Goal: Task Accomplishment & Management: Complete application form

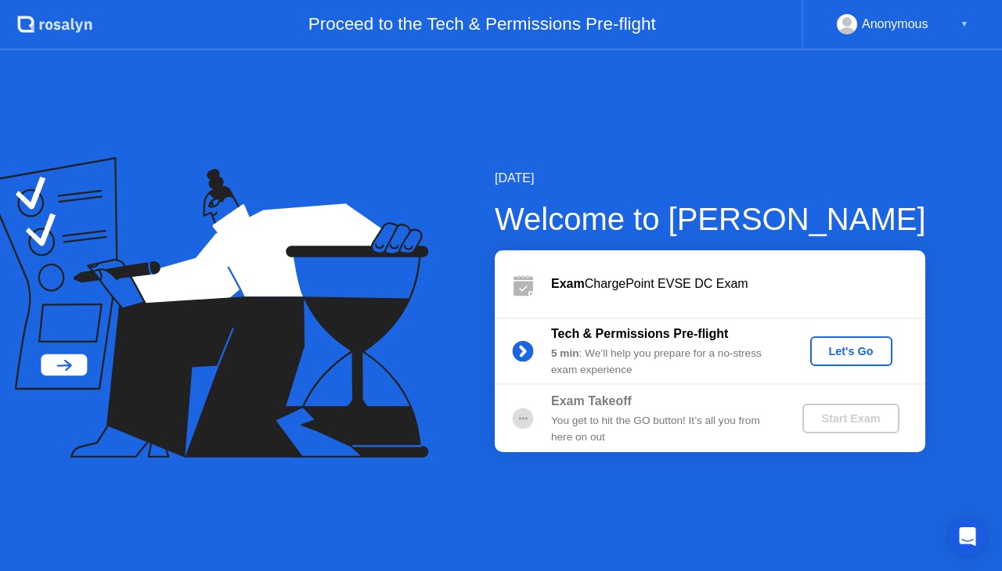
click at [856, 352] on div "Let's Go" at bounding box center [852, 351] width 70 height 13
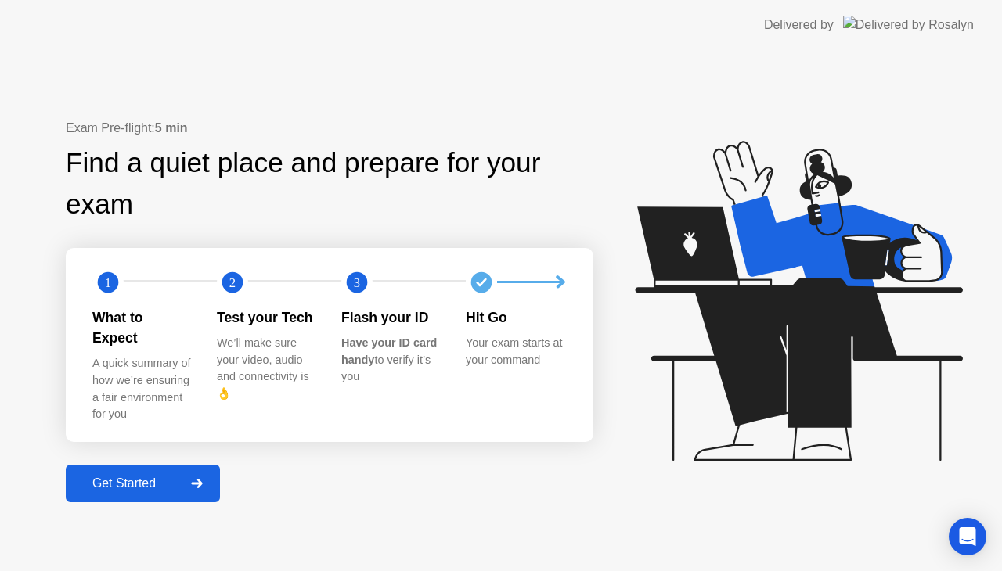
click at [153, 477] on div "Get Started" at bounding box center [123, 484] width 107 height 14
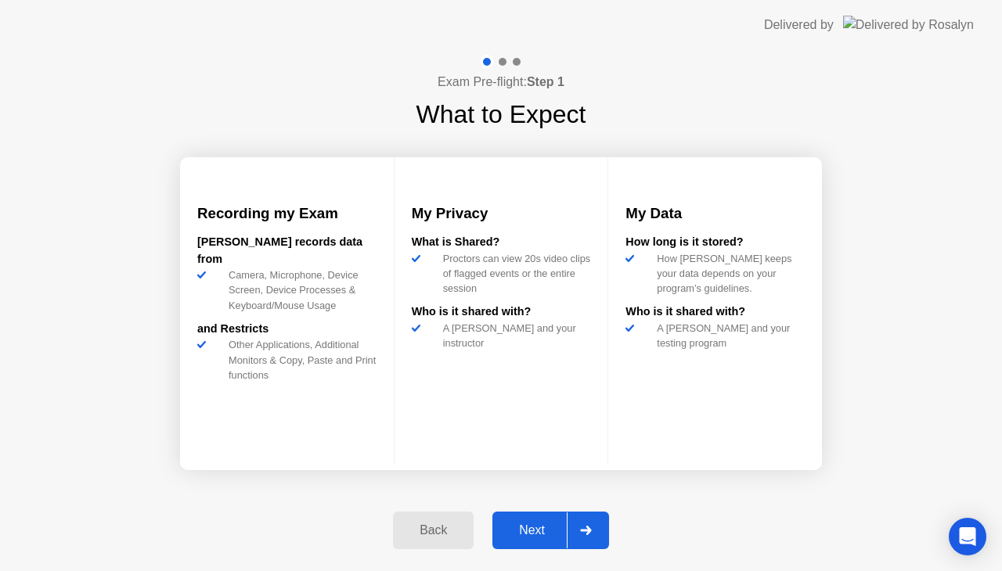
click at [546, 517] on button "Next" at bounding box center [550, 531] width 117 height 38
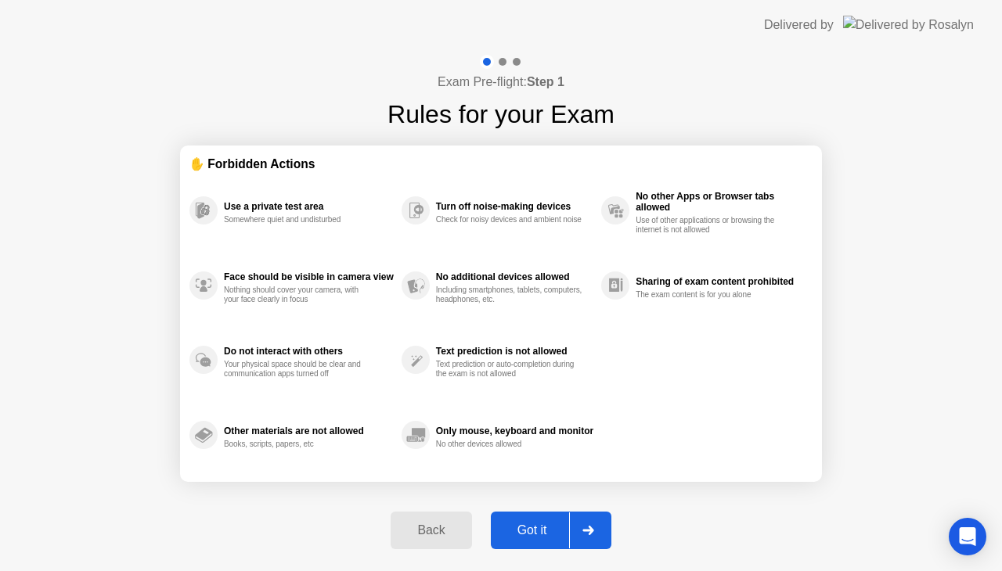
click at [539, 526] on div "Got it" at bounding box center [533, 531] width 74 height 14
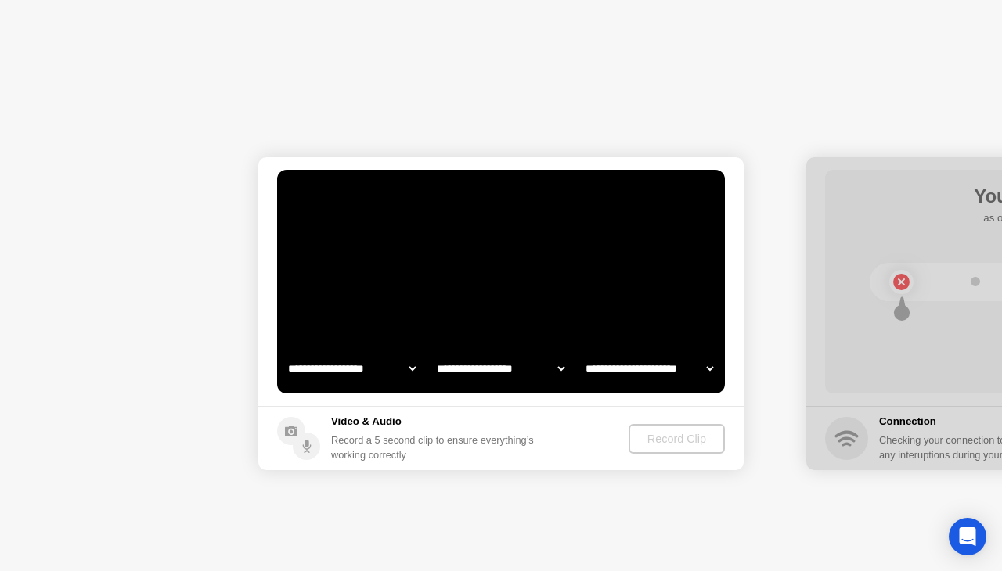
select select "**********"
select select "*******"
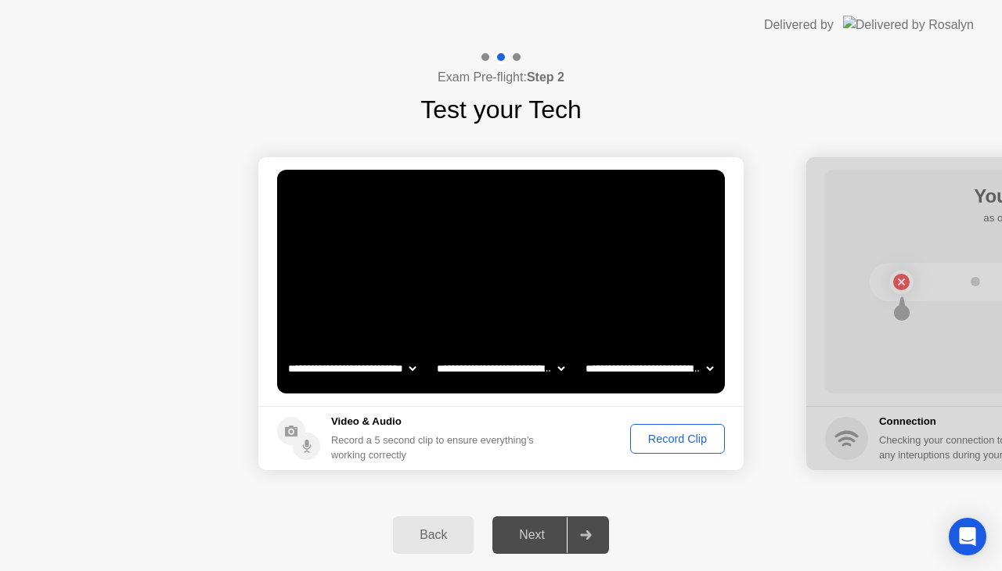
click at [667, 433] on div "Record Clip" at bounding box center [678, 439] width 84 height 13
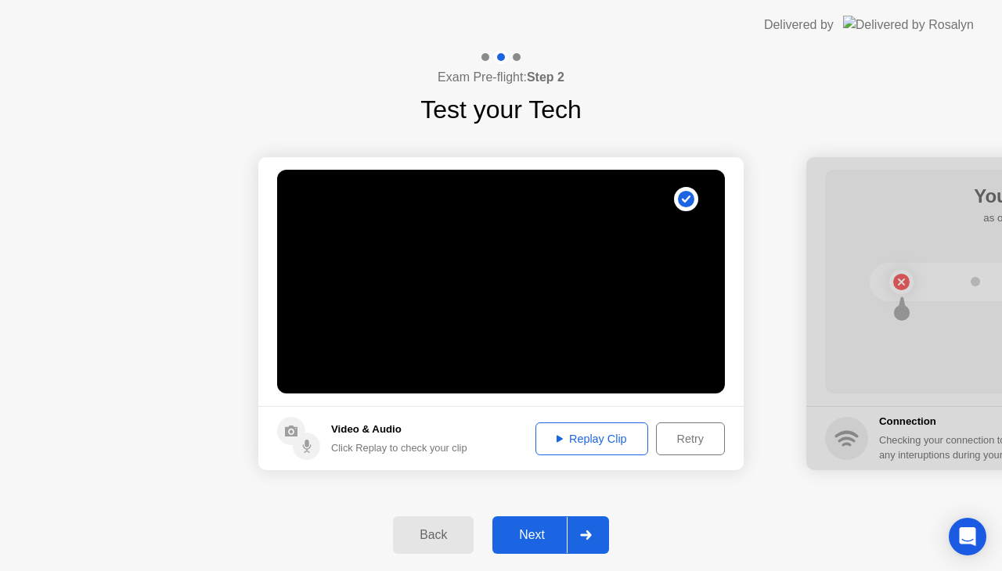
click at [537, 540] on div "Next" at bounding box center [532, 535] width 70 height 14
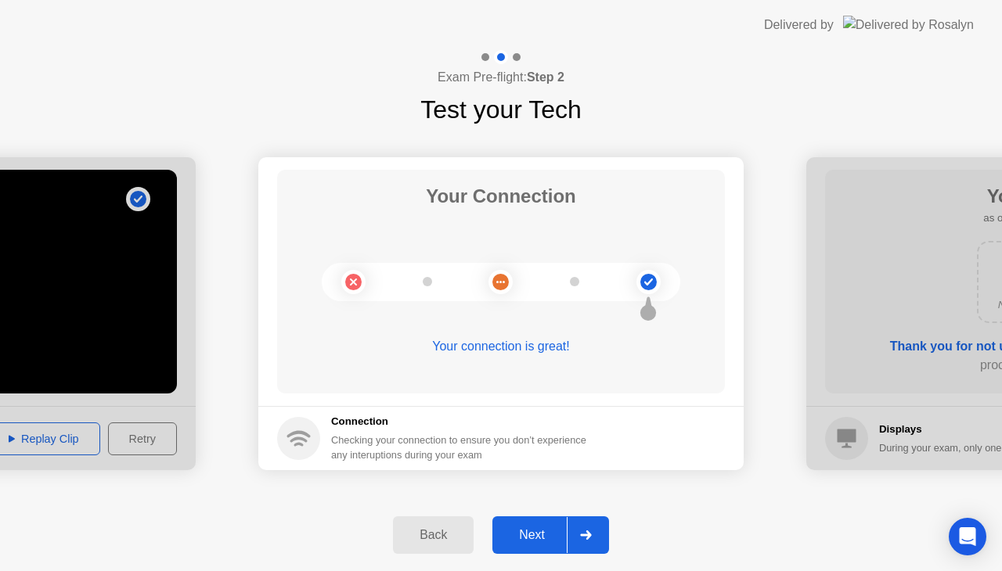
click at [537, 540] on div "Next" at bounding box center [532, 535] width 70 height 14
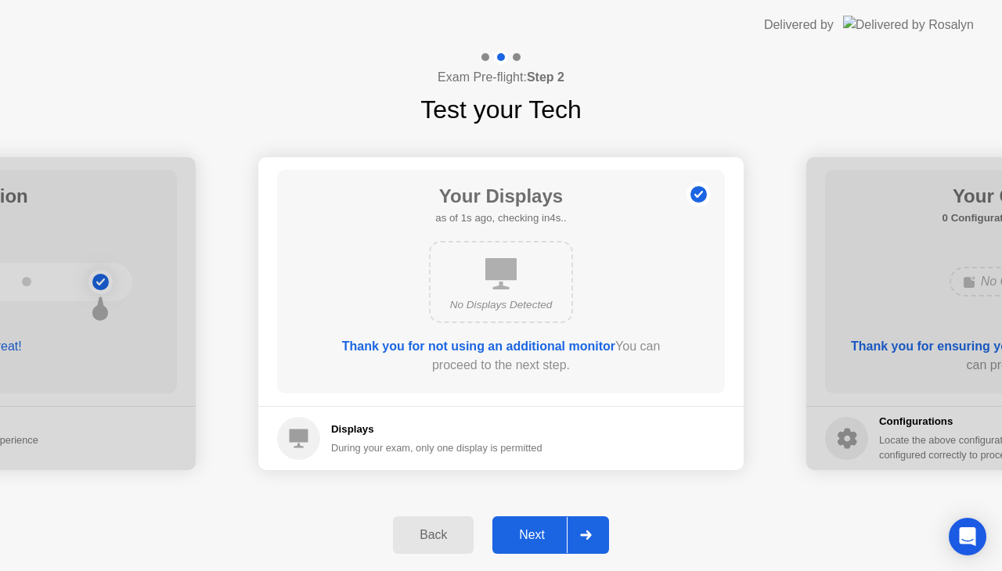
click at [537, 540] on div "Next" at bounding box center [532, 535] width 70 height 14
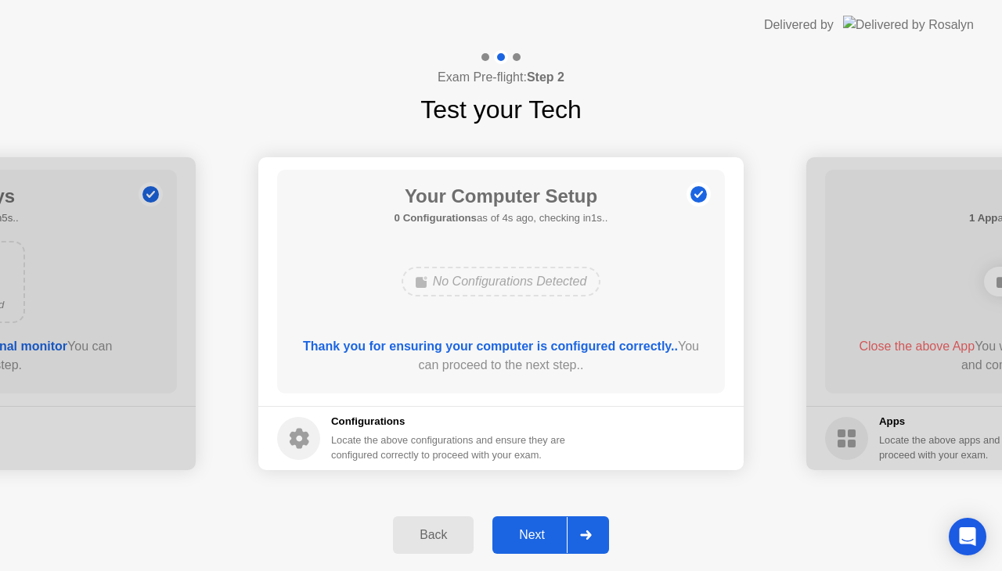
click at [537, 540] on div "Next" at bounding box center [532, 535] width 70 height 14
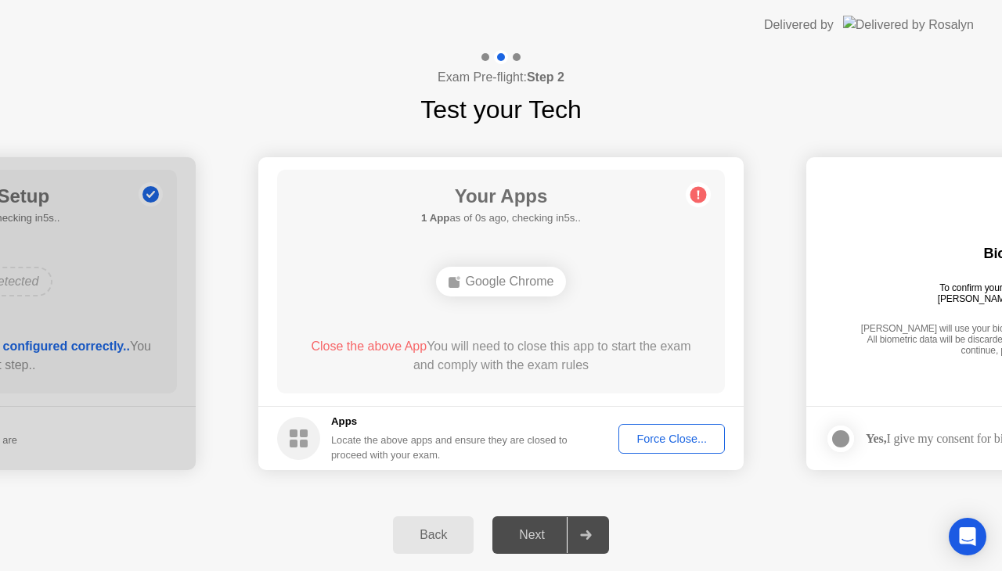
click at [649, 439] on div "Force Close..." at bounding box center [672, 439] width 96 height 13
click at [648, 433] on div "Force Close..." at bounding box center [672, 439] width 96 height 13
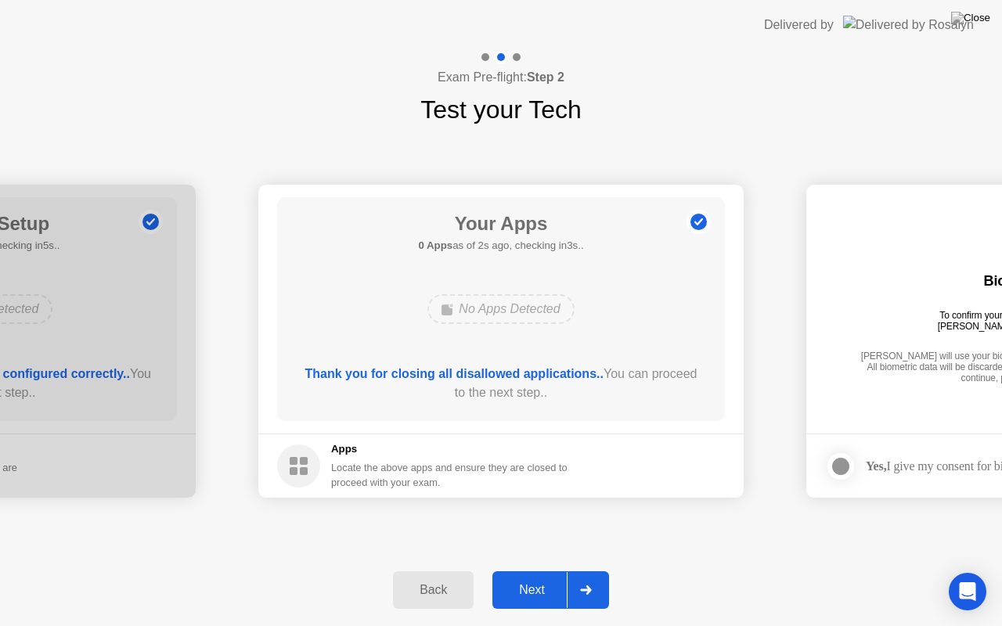
click at [567, 571] on div at bounding box center [586, 590] width 38 height 36
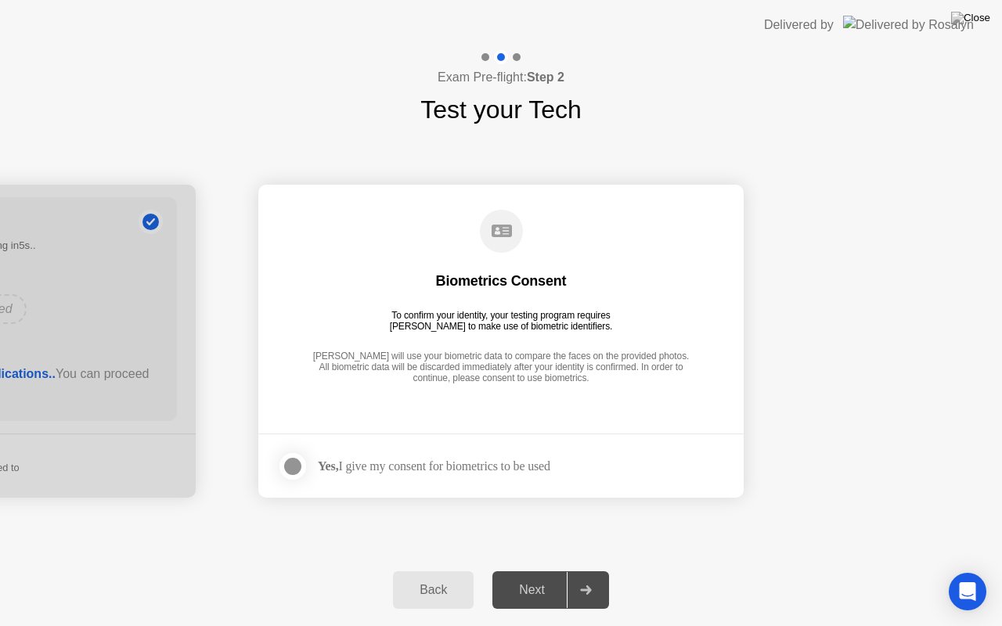
click at [300, 467] on div at bounding box center [292, 466] width 19 height 19
click at [523, 571] on div "Next" at bounding box center [532, 590] width 70 height 14
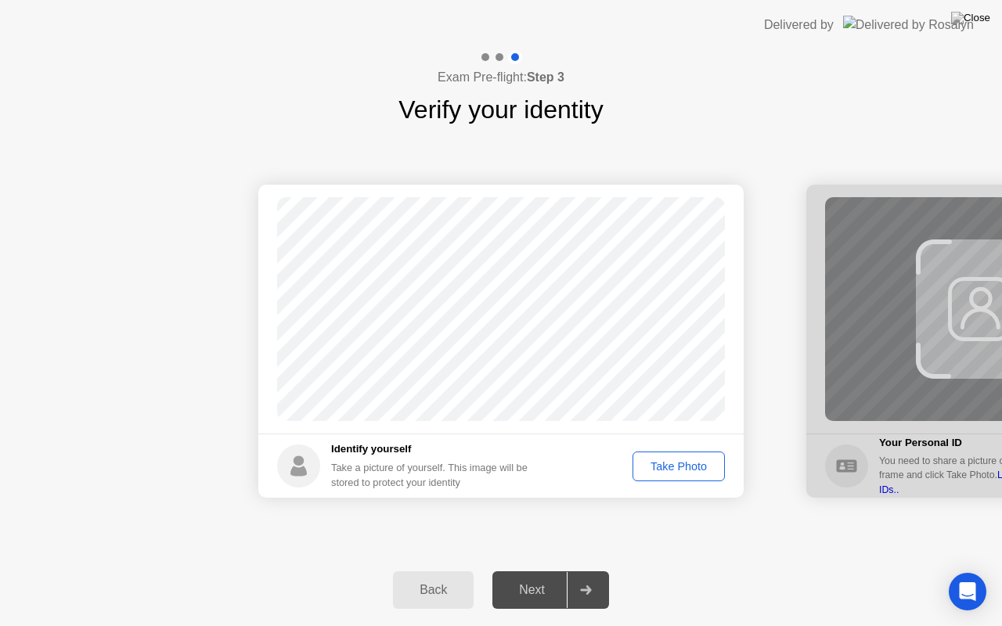
click at [669, 467] on div "Take Photo" at bounding box center [678, 466] width 81 height 13
click at [525, 571] on div "Next" at bounding box center [532, 590] width 70 height 14
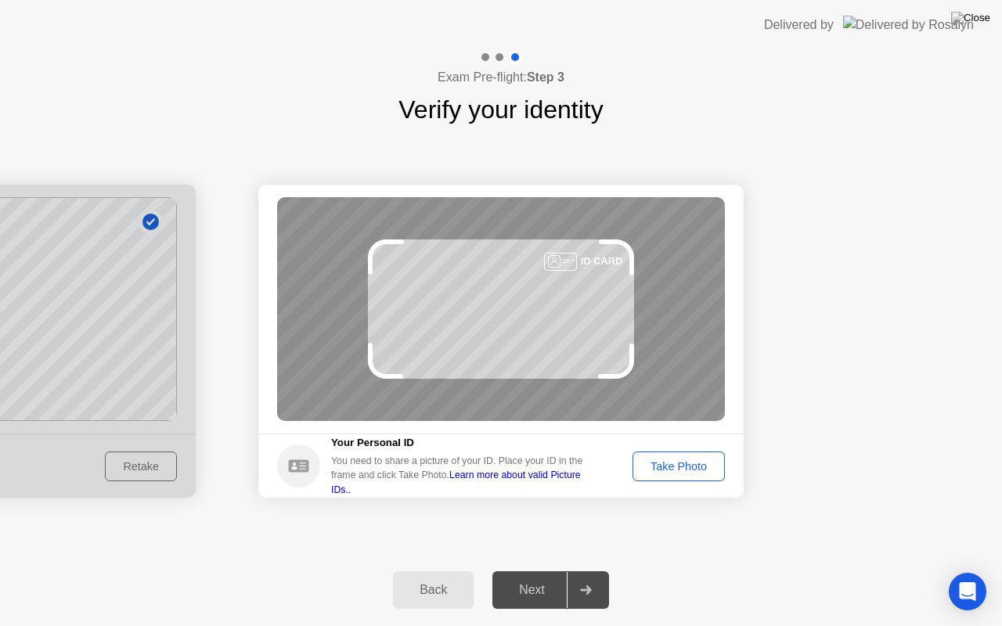
click at [527, 571] on div "Next" at bounding box center [532, 590] width 70 height 14
click at [658, 466] on div "Take Photo" at bounding box center [678, 466] width 81 height 13
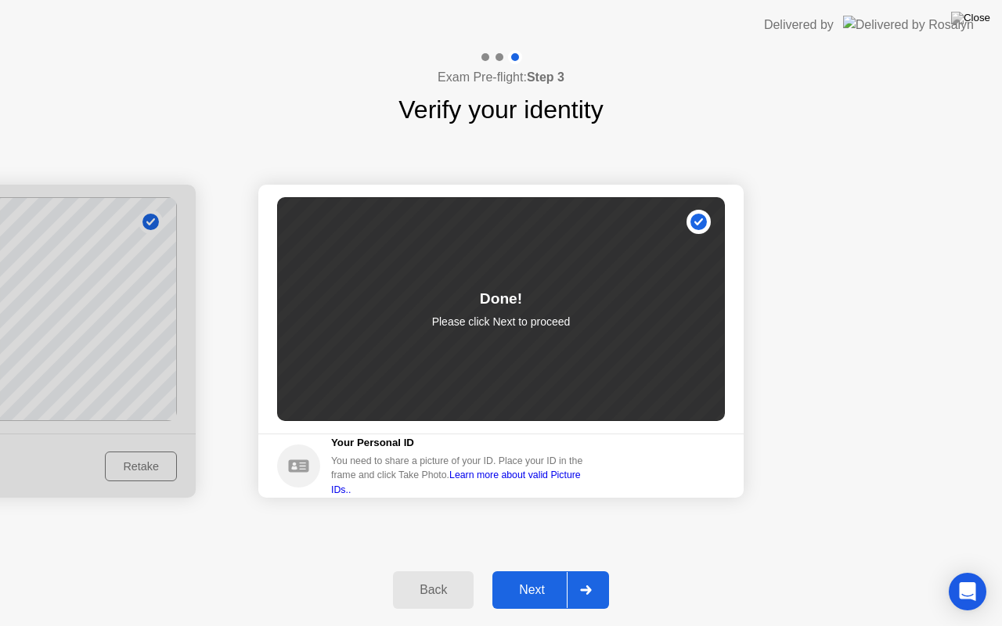
click at [593, 571] on div at bounding box center [586, 590] width 38 height 36
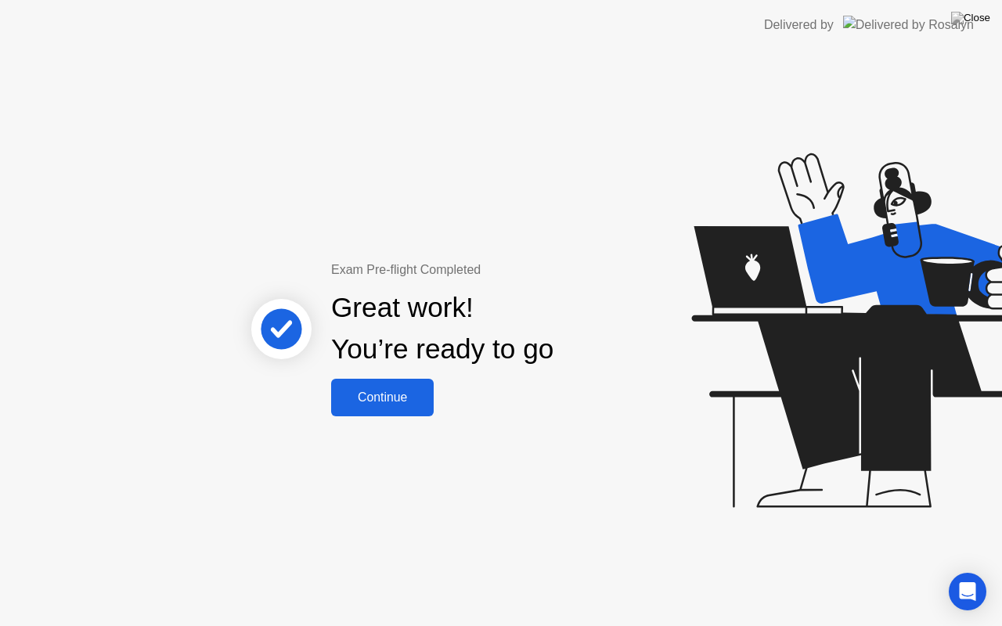
click at [385, 398] on div "Continue" at bounding box center [382, 398] width 93 height 14
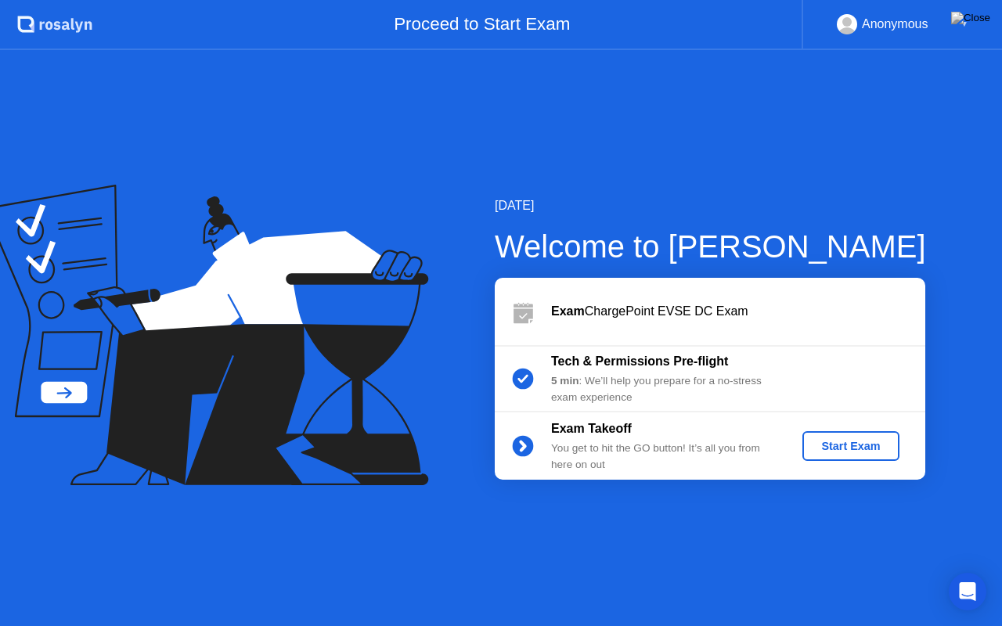
click at [820, 444] on div "Start Exam" at bounding box center [851, 446] width 84 height 13
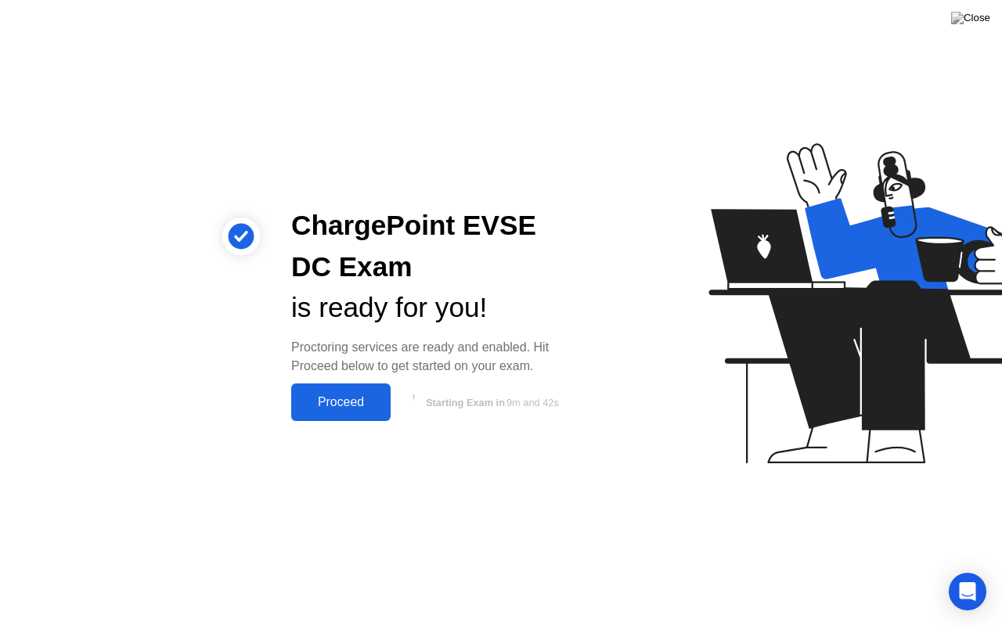
click at [351, 402] on div "Proceed" at bounding box center [341, 402] width 90 height 14
